Goal: Transaction & Acquisition: Purchase product/service

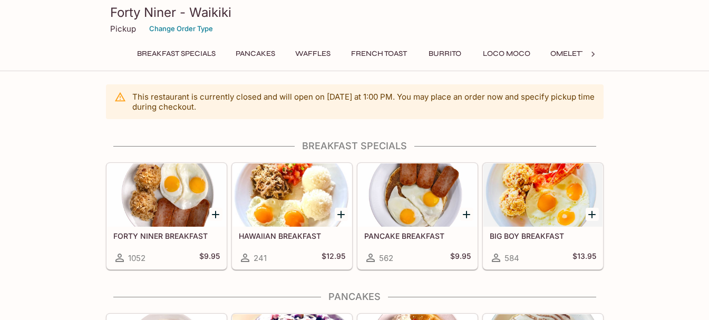
click at [180, 197] on div at bounding box center [166, 194] width 119 height 63
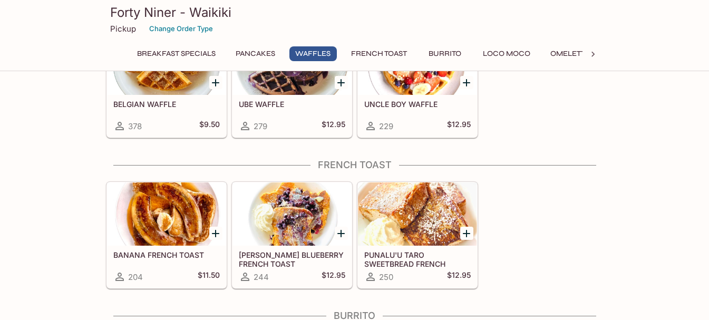
scroll to position [552, 0]
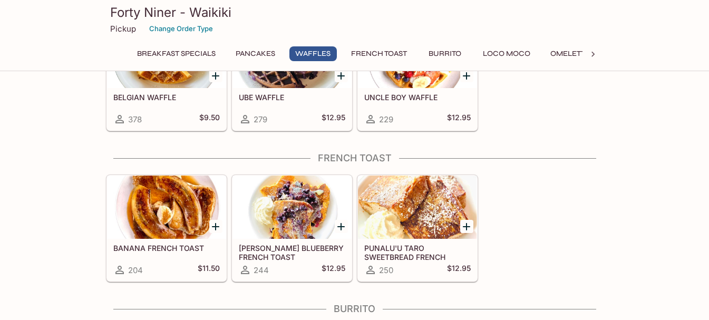
click at [285, 203] on div at bounding box center [291, 206] width 119 height 63
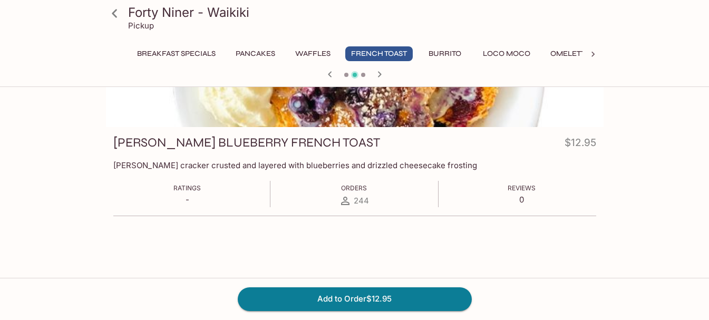
scroll to position [109, 0]
